Goal: Task Accomplishment & Management: Manage account settings

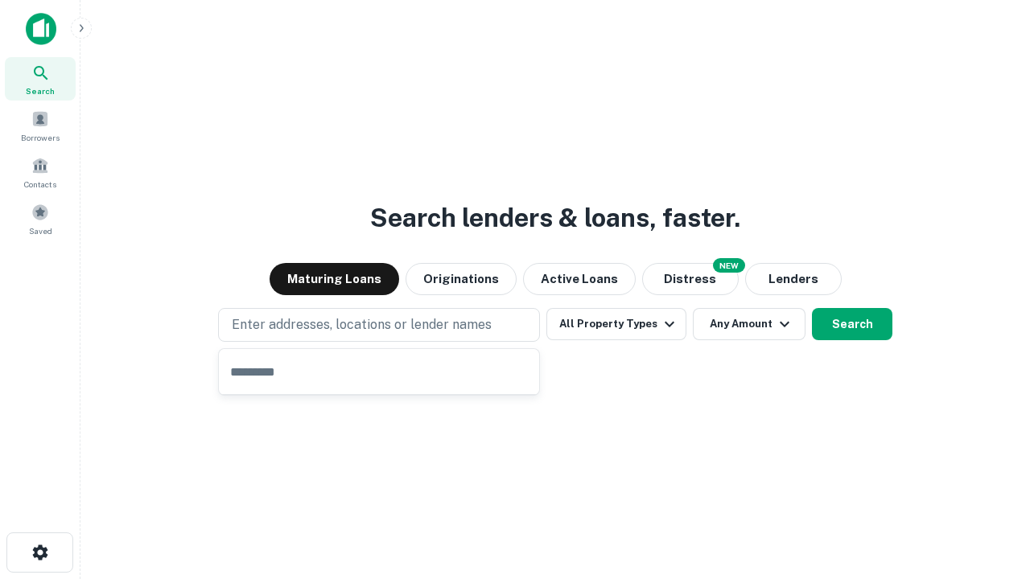
type input "**********"
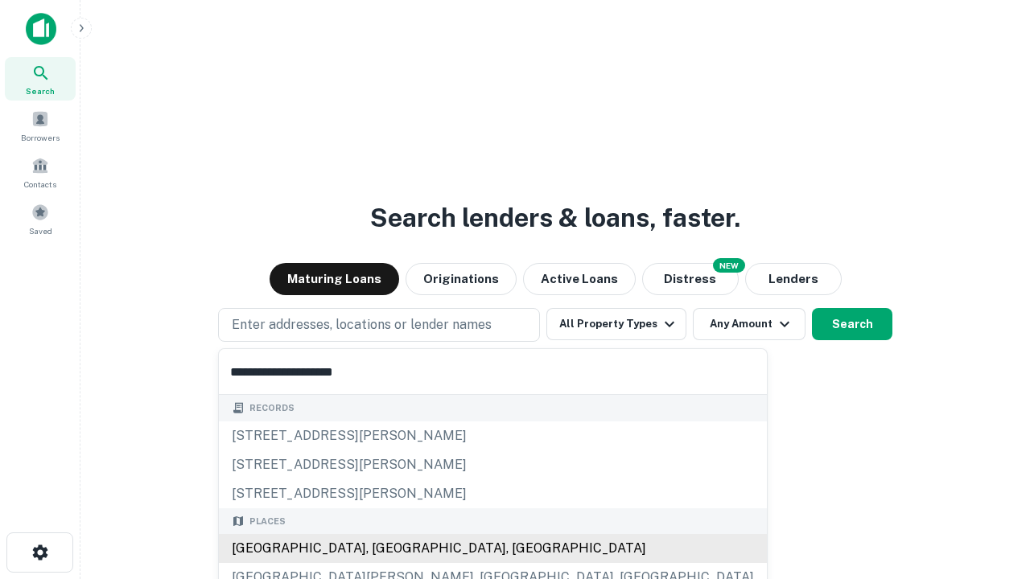
click at [385, 549] on div "Santa Monica, CA, USA" at bounding box center [493, 548] width 548 height 29
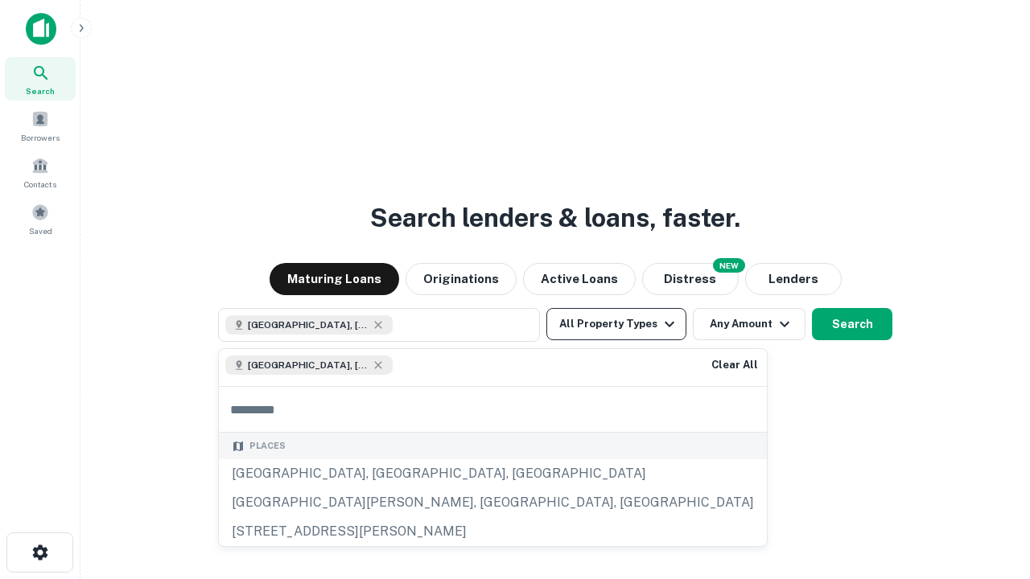
click at [616, 324] on button "All Property Types" at bounding box center [616, 324] width 140 height 32
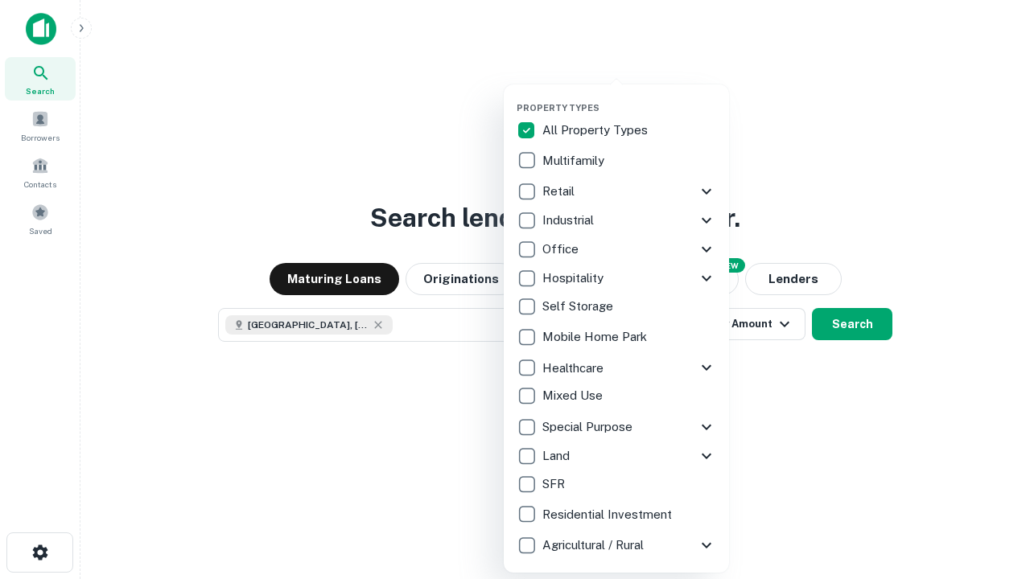
click at [629, 97] on button "button" at bounding box center [629, 97] width 225 height 1
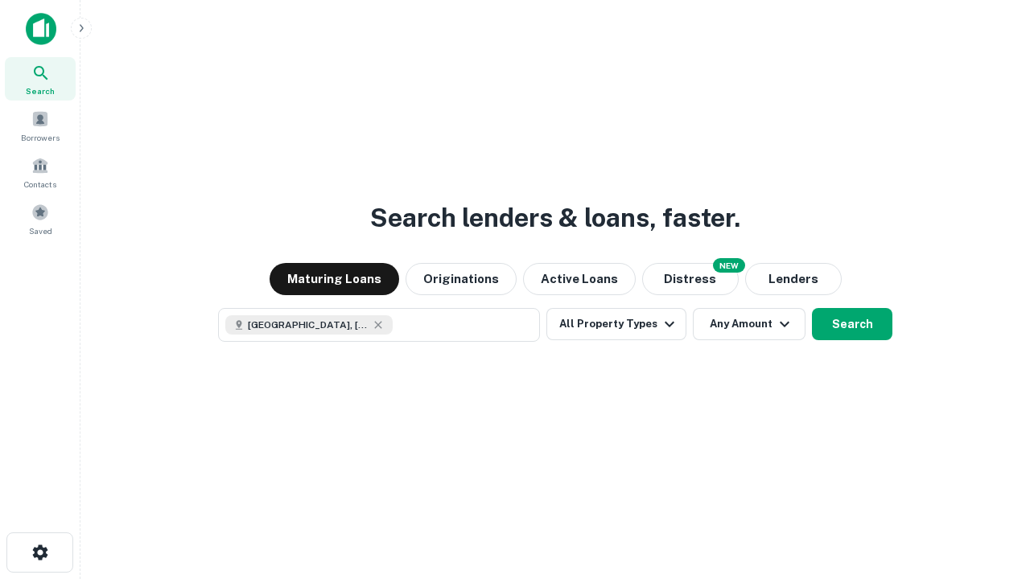
scroll to position [26, 0]
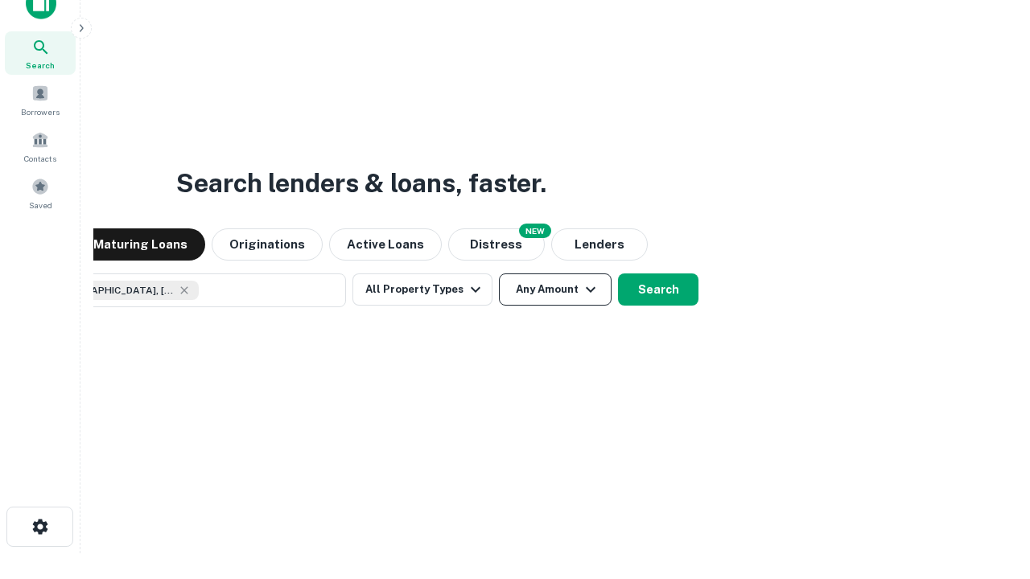
click at [499, 274] on button "Any Amount" at bounding box center [555, 290] width 113 height 32
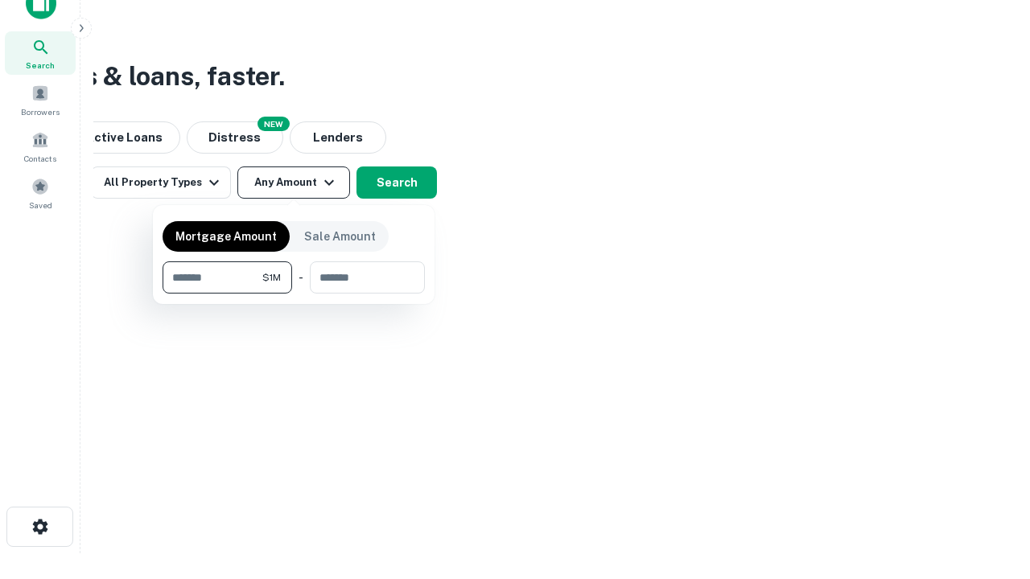
type input "*******"
click at [294, 294] on button "button" at bounding box center [294, 294] width 262 height 1
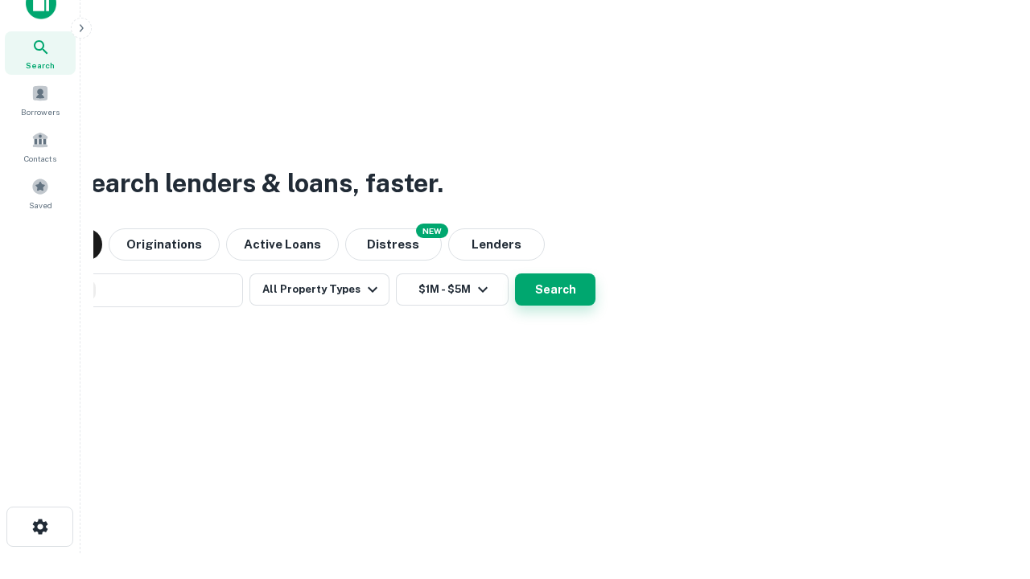
click at [515, 274] on button "Search" at bounding box center [555, 290] width 80 height 32
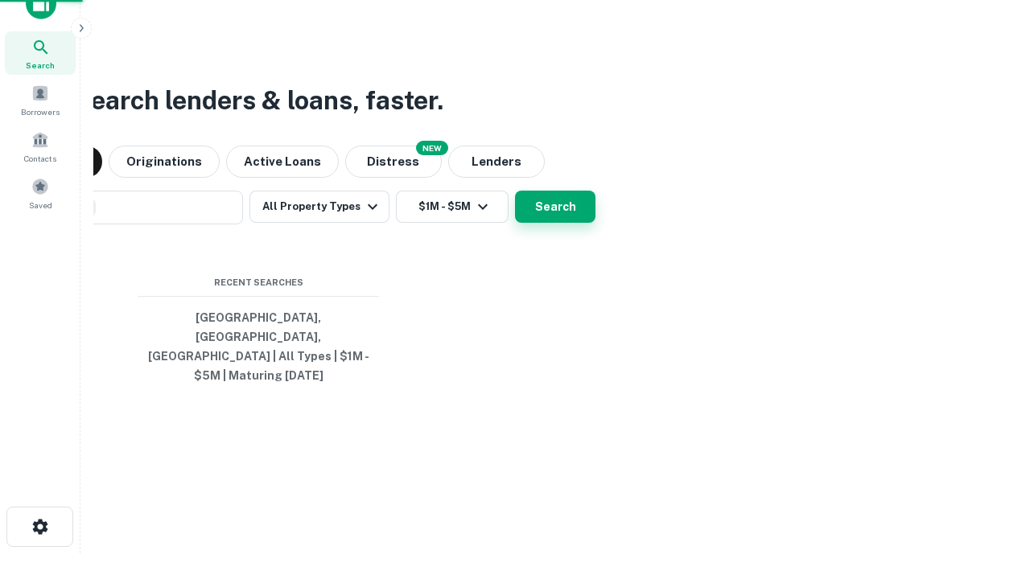
scroll to position [52, 455]
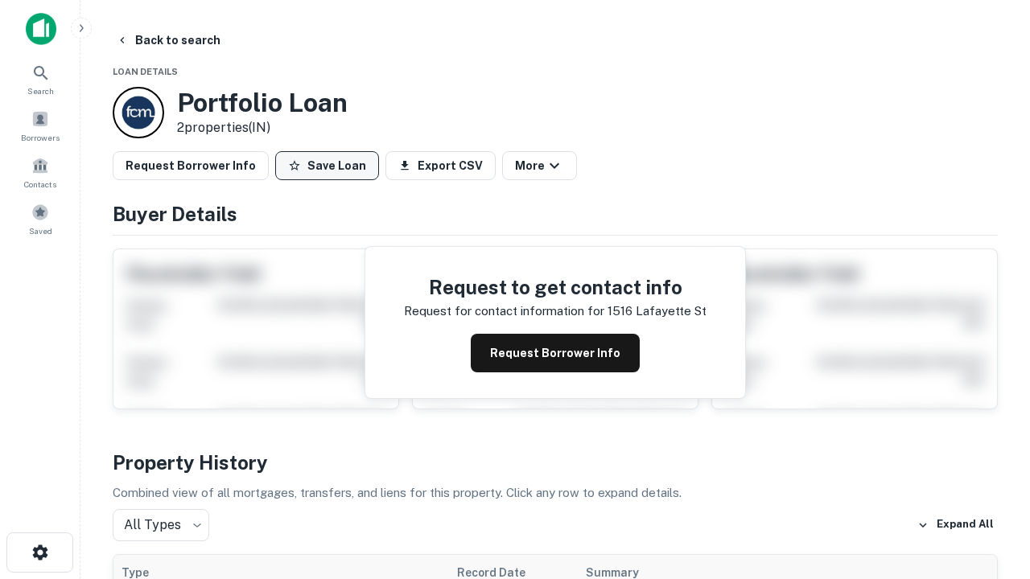
click at [327, 166] on button "Save Loan" at bounding box center [327, 165] width 104 height 29
click at [331, 166] on button "Loan Saved" at bounding box center [330, 165] width 111 height 29
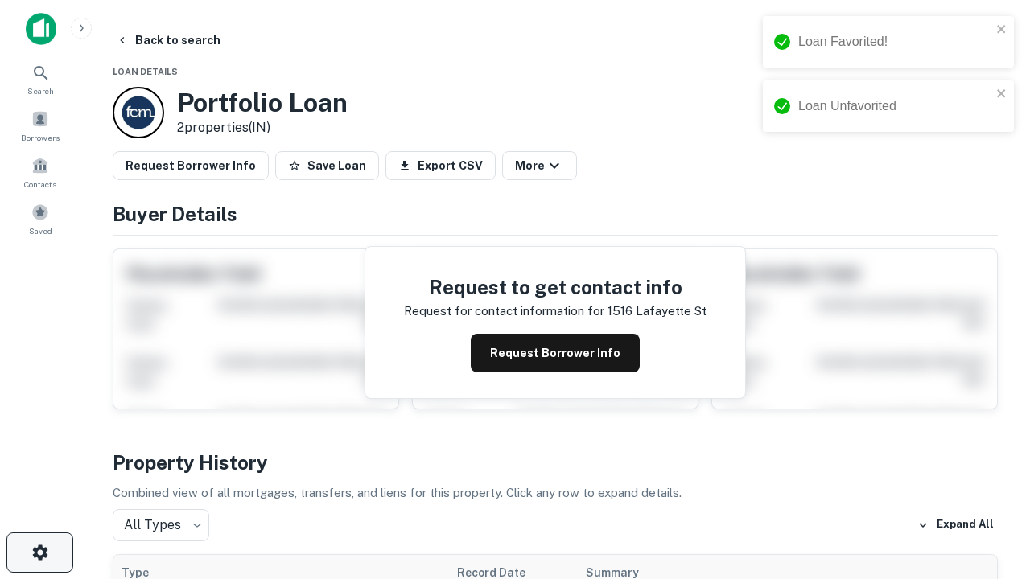
click at [39, 553] on icon "button" at bounding box center [40, 552] width 19 height 19
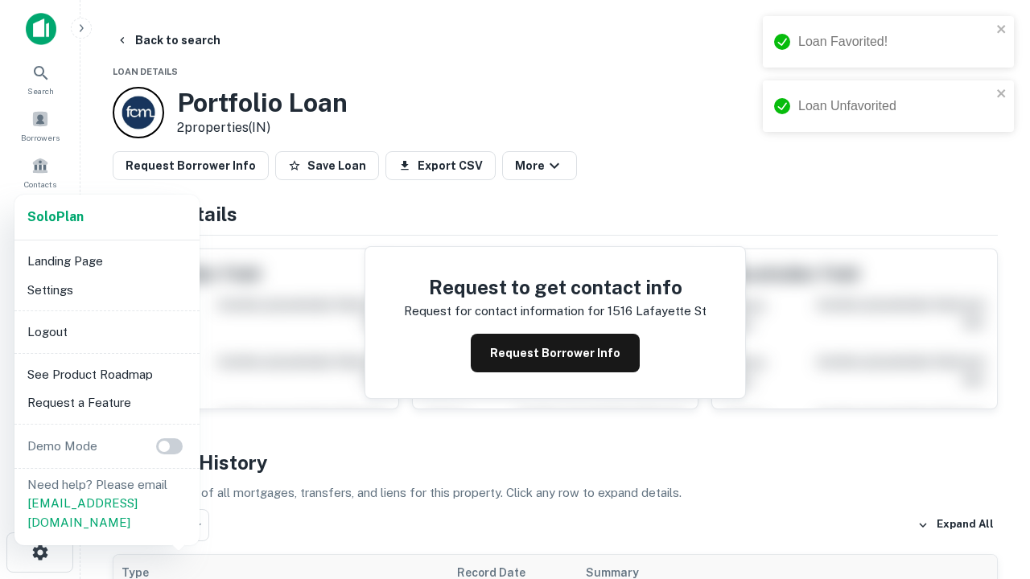
click at [106, 332] on li "Logout" at bounding box center [107, 332] width 172 height 29
